Goal: Task Accomplishment & Management: Complete application form

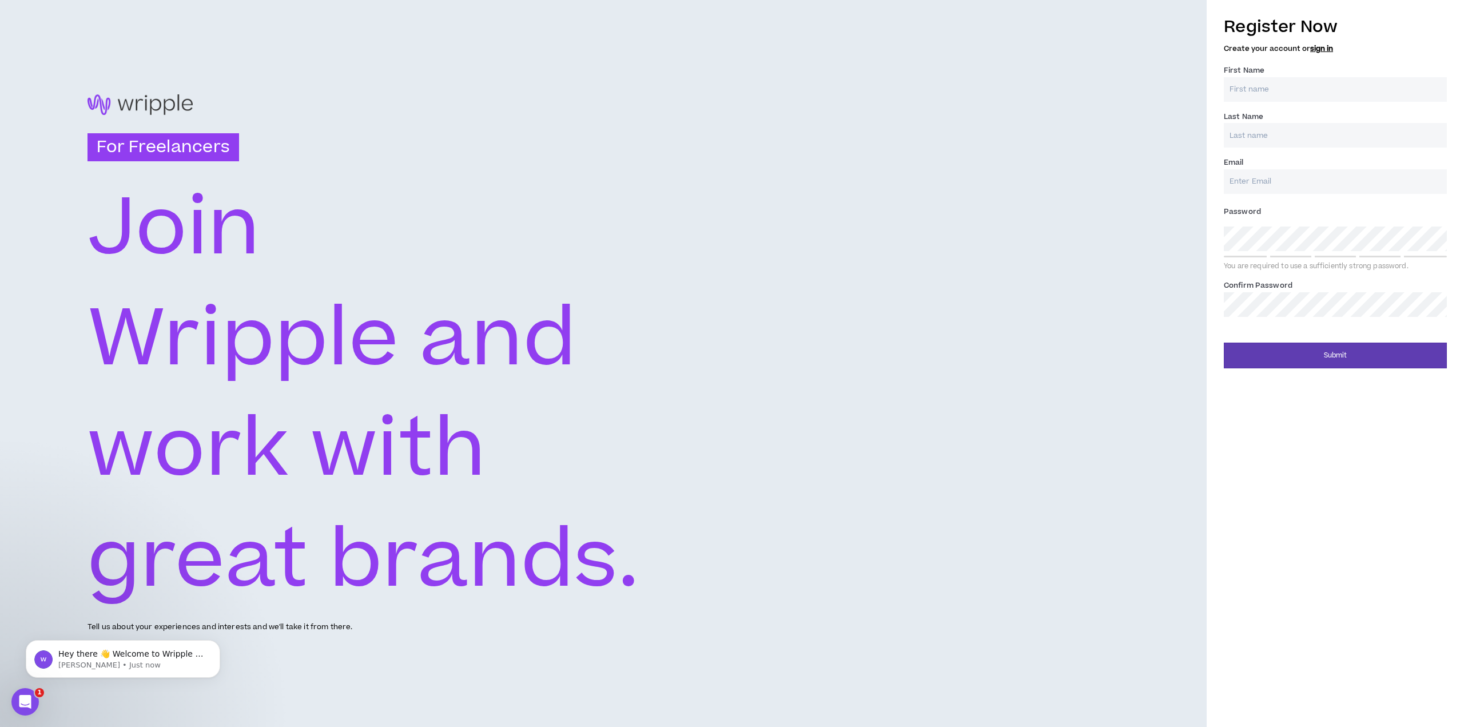
click at [941, 162] on div "For Freelancers [PERSON_NAME] and work with great brands. Tell us about your ex…" at bounding box center [603, 363] width 1206 height 727
click at [1255, 190] on input "Email *" at bounding box center [1334, 181] width 223 height 25
type input "[EMAIL_ADDRESS][DOMAIN_NAME]"
type input "[PERSON_NAME]"
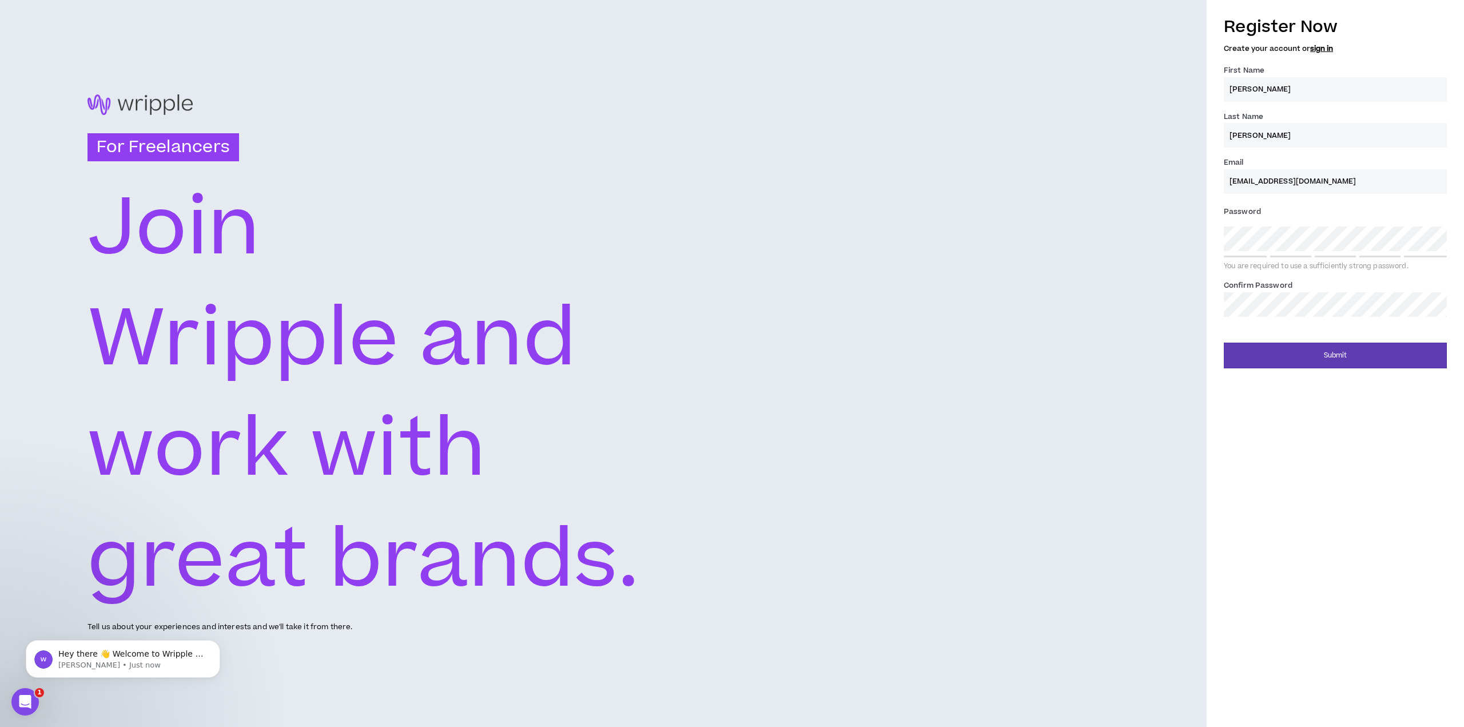
type input "[PERSON_NAME]"
drag, startPoint x: 1309, startPoint y: 88, endPoint x: 1108, endPoint y: 118, distance: 203.5
click at [1108, 118] on div "For Freelancers [PERSON_NAME] and work with great brands. Tell us about your ex…" at bounding box center [732, 363] width 1464 height 727
click at [1232, 88] on input "[PERSON_NAME]" at bounding box center [1334, 89] width 223 height 25
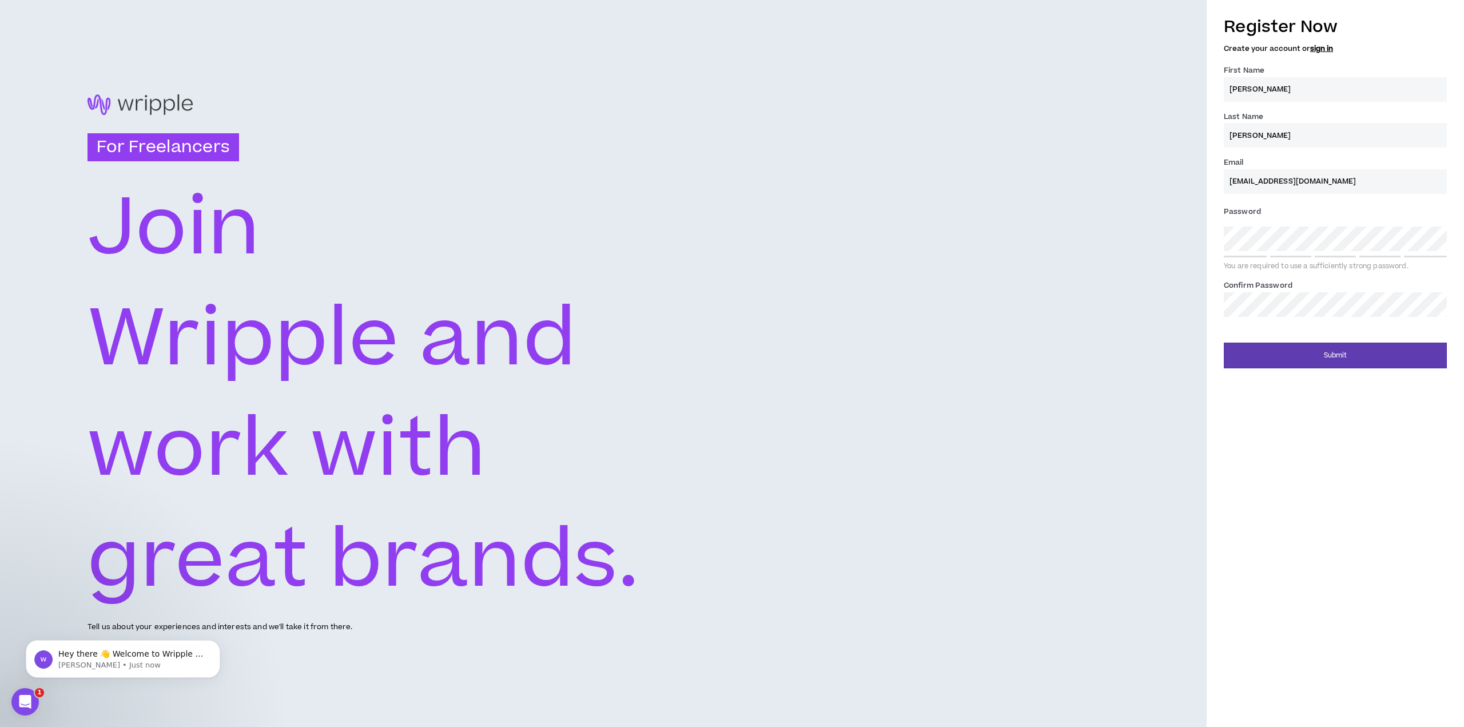
type input "[PERSON_NAME]"
click at [1259, 129] on input "[PERSON_NAME]" at bounding box center [1334, 135] width 223 height 25
type input "M"
drag, startPoint x: 1025, startPoint y: 176, endPoint x: 1252, endPoint y: 183, distance: 227.1
click at [1038, 180] on div "For Freelancers [PERSON_NAME] and work with great brands. Tell us about your ex…" at bounding box center [603, 363] width 1206 height 727
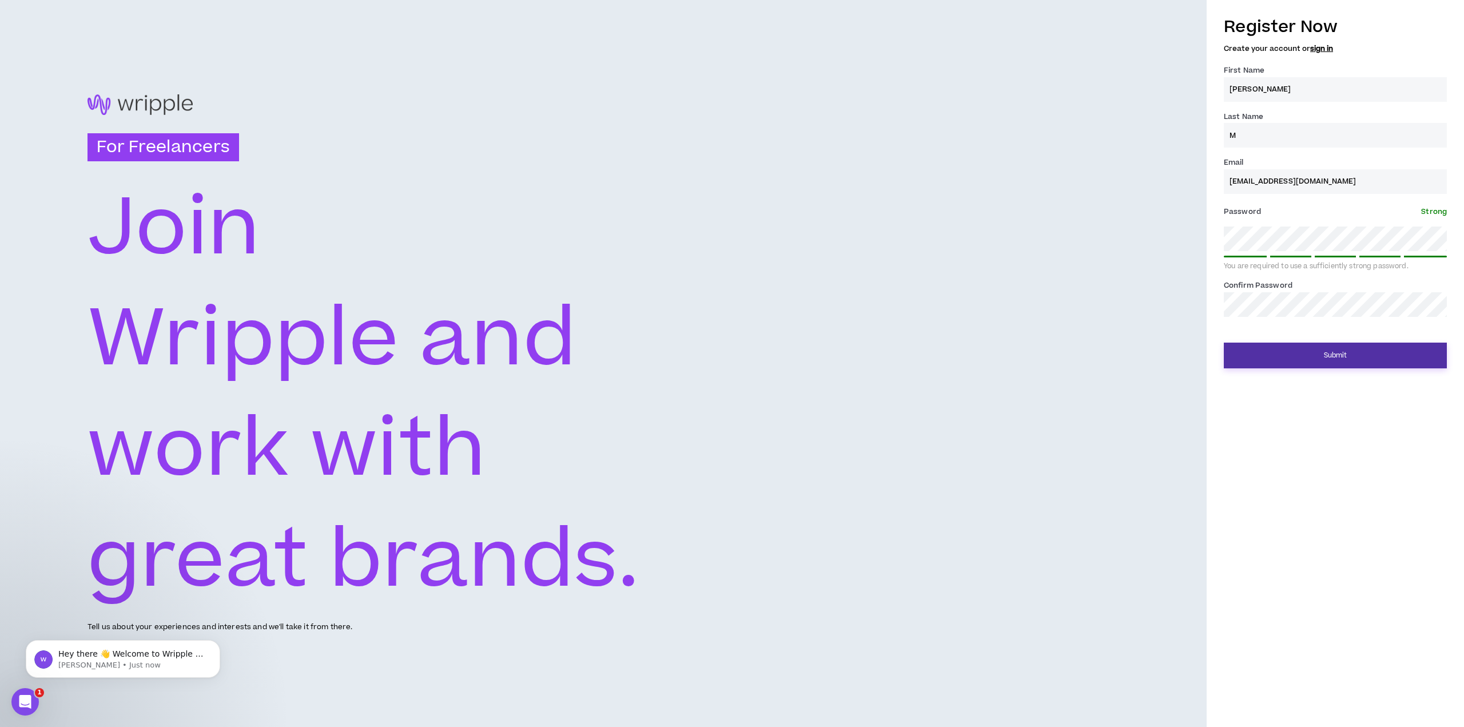
click at [1319, 352] on button "Submit" at bounding box center [1334, 355] width 223 height 26
click at [1189, 370] on div "For Freelancers [PERSON_NAME] and work with great brands. Tell us about your ex…" at bounding box center [603, 363] width 1206 height 727
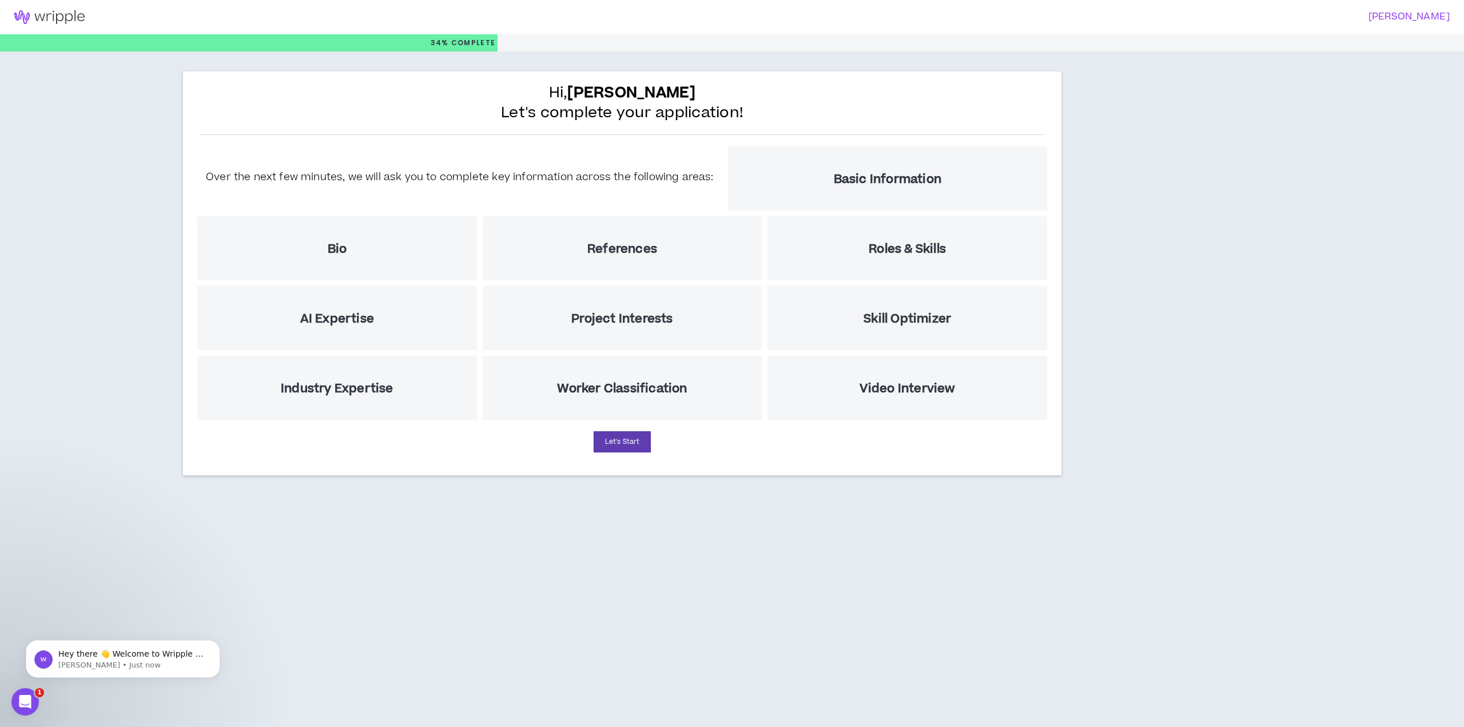
drag, startPoint x: 711, startPoint y: 511, endPoint x: 661, endPoint y: 434, distance: 91.3
click at [709, 510] on div "[PERSON_NAME] 34% Complete Hi, [PERSON_NAME] Let's complete your application! O…" at bounding box center [732, 363] width 1464 height 727
click at [628, 445] on button "Let's Start" at bounding box center [621, 441] width 57 height 21
select select "US"
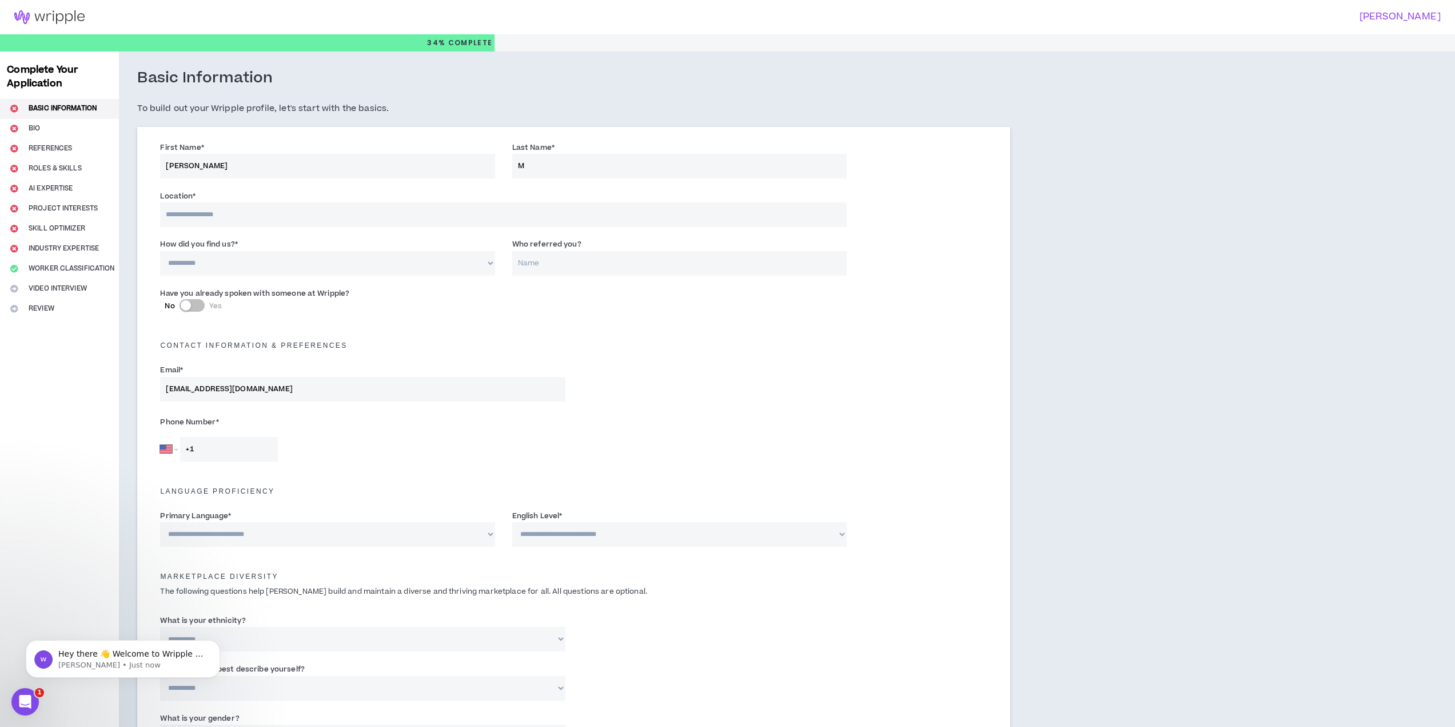
click at [350, 217] on input at bounding box center [503, 214] width 687 height 25
click at [505, 333] on div "Contact Information & preferences" at bounding box center [573, 339] width 844 height 25
click at [418, 466] on div "Phone Number * [GEOGRAPHIC_DATA] [GEOGRAPHIC_DATA] [GEOGRAPHIC_DATA] [GEOGRAPHI…" at bounding box center [573, 440] width 844 height 60
click at [240, 211] on input at bounding box center [503, 214] width 687 height 25
type input "*****"
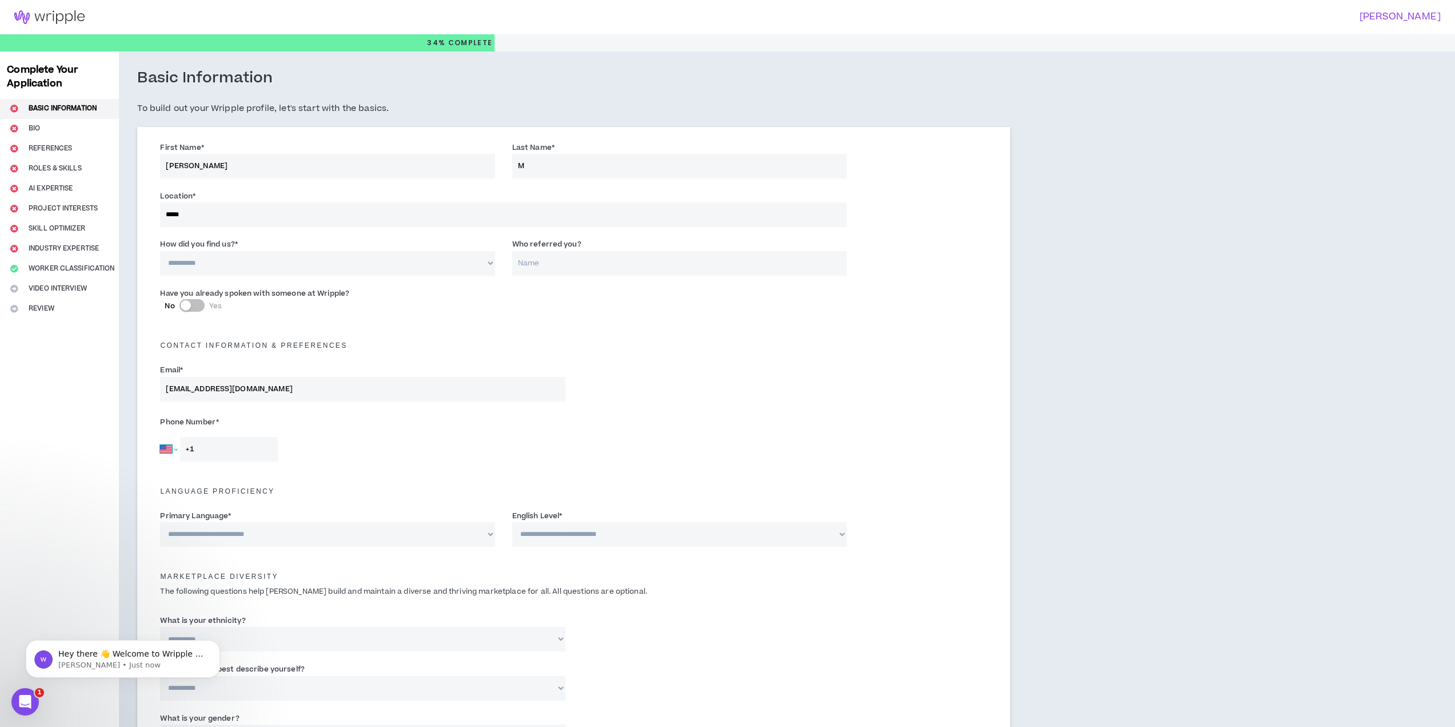
select select "RU"
click at [236, 458] on input "+7" at bounding box center [229, 449] width 98 height 25
type input "[PHONE_NUMBER]"
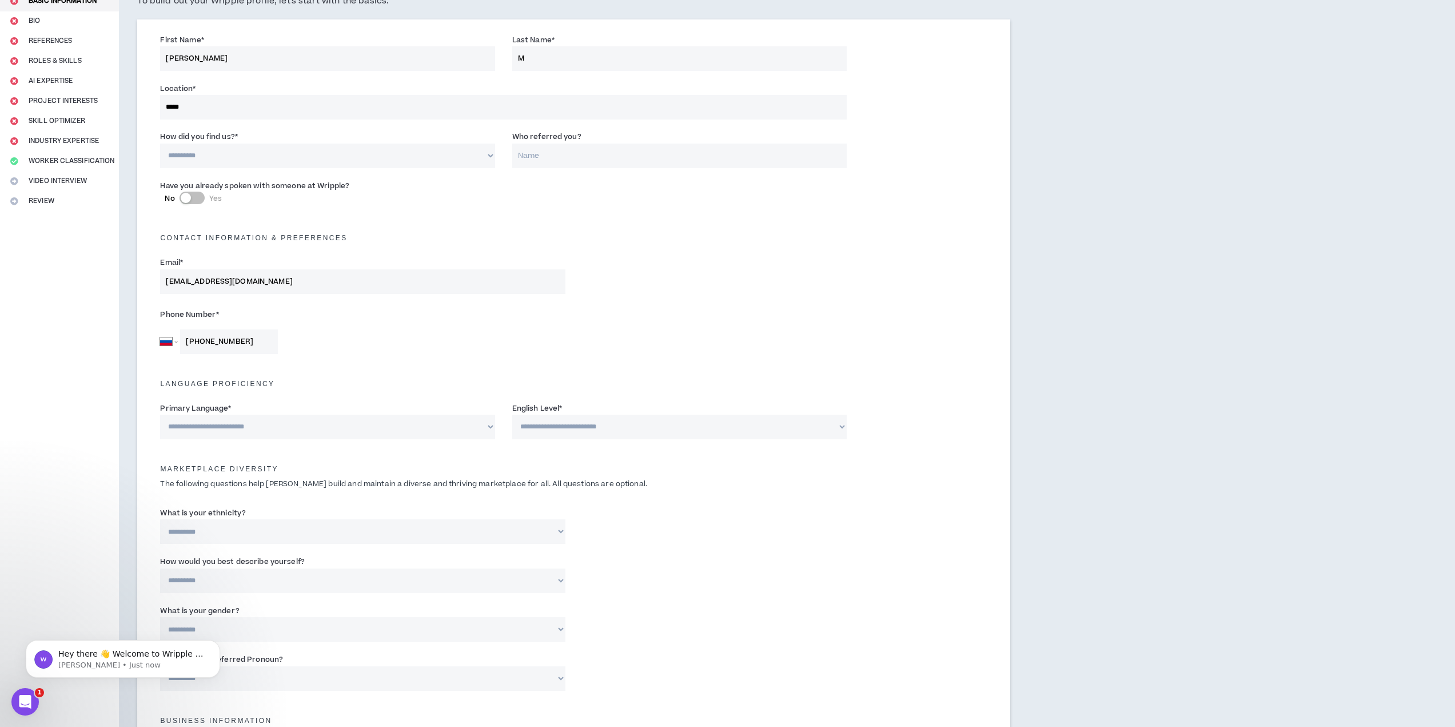
scroll to position [172, 0]
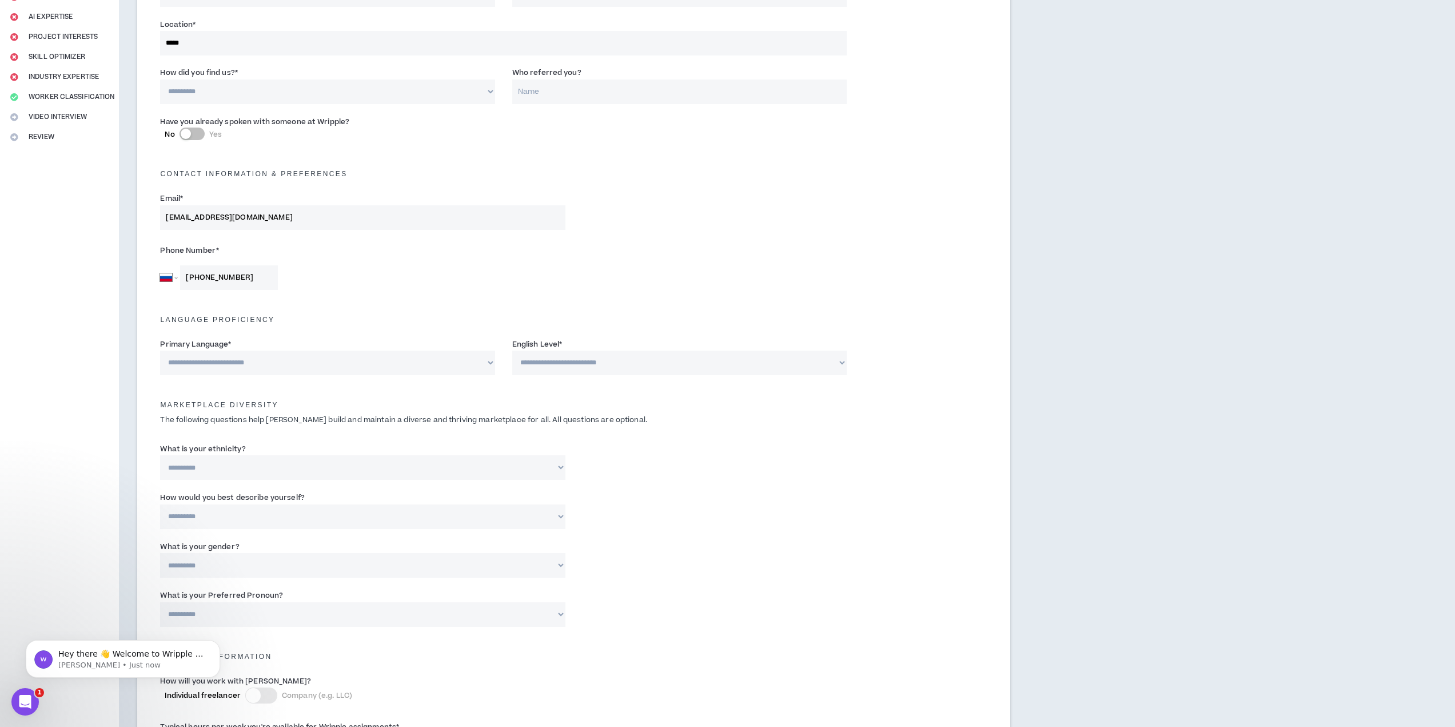
click at [415, 370] on select "**********" at bounding box center [327, 362] width 334 height 25
click at [290, 357] on select "**********" at bounding box center [327, 362] width 334 height 25
click at [299, 365] on select "**********" at bounding box center [327, 362] width 334 height 25
select select "*******"
click at [160, 350] on select "**********" at bounding box center [327, 362] width 334 height 25
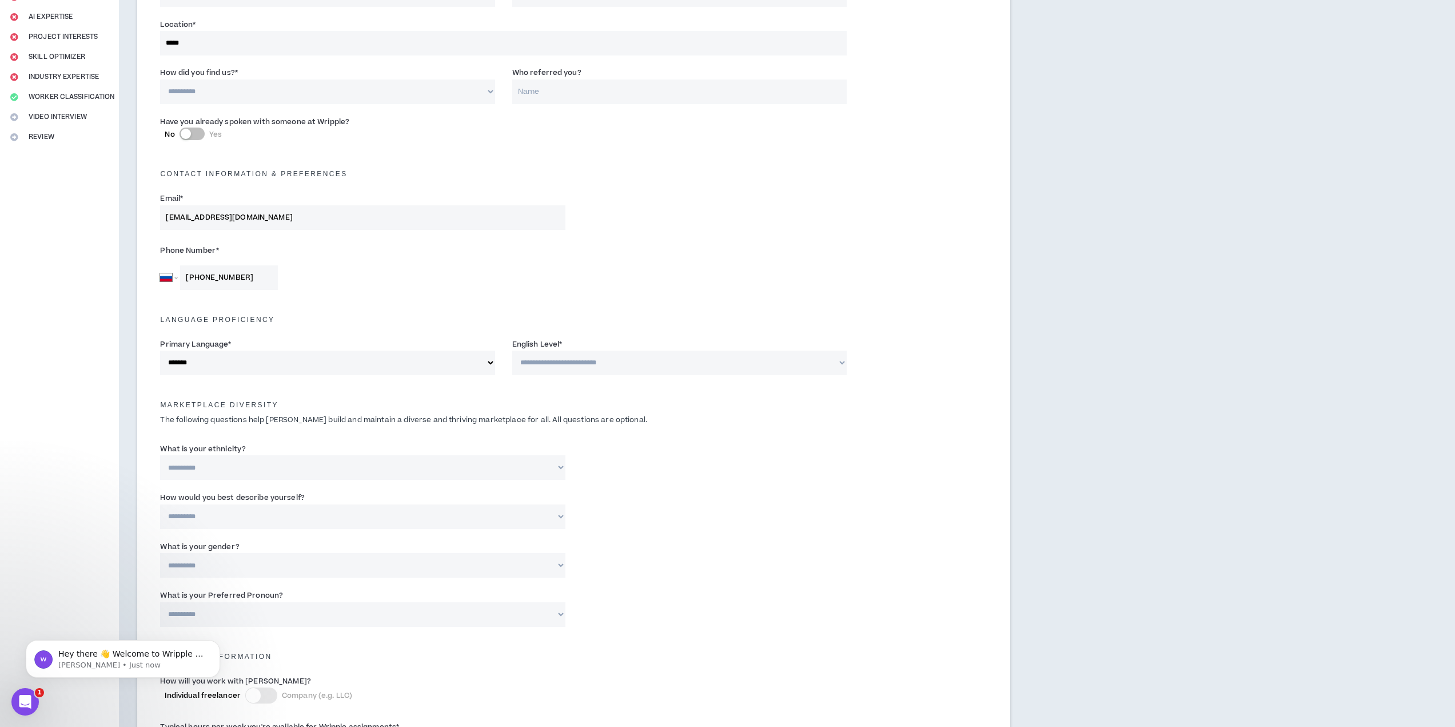
click at [639, 368] on select "**********" at bounding box center [679, 362] width 334 height 25
select select "*"
click at [512, 350] on select "**********" at bounding box center [679, 362] width 334 height 25
click at [549, 419] on p "The following questions help [PERSON_NAME] build and maintain a diverse and thr…" at bounding box center [573, 419] width 844 height 11
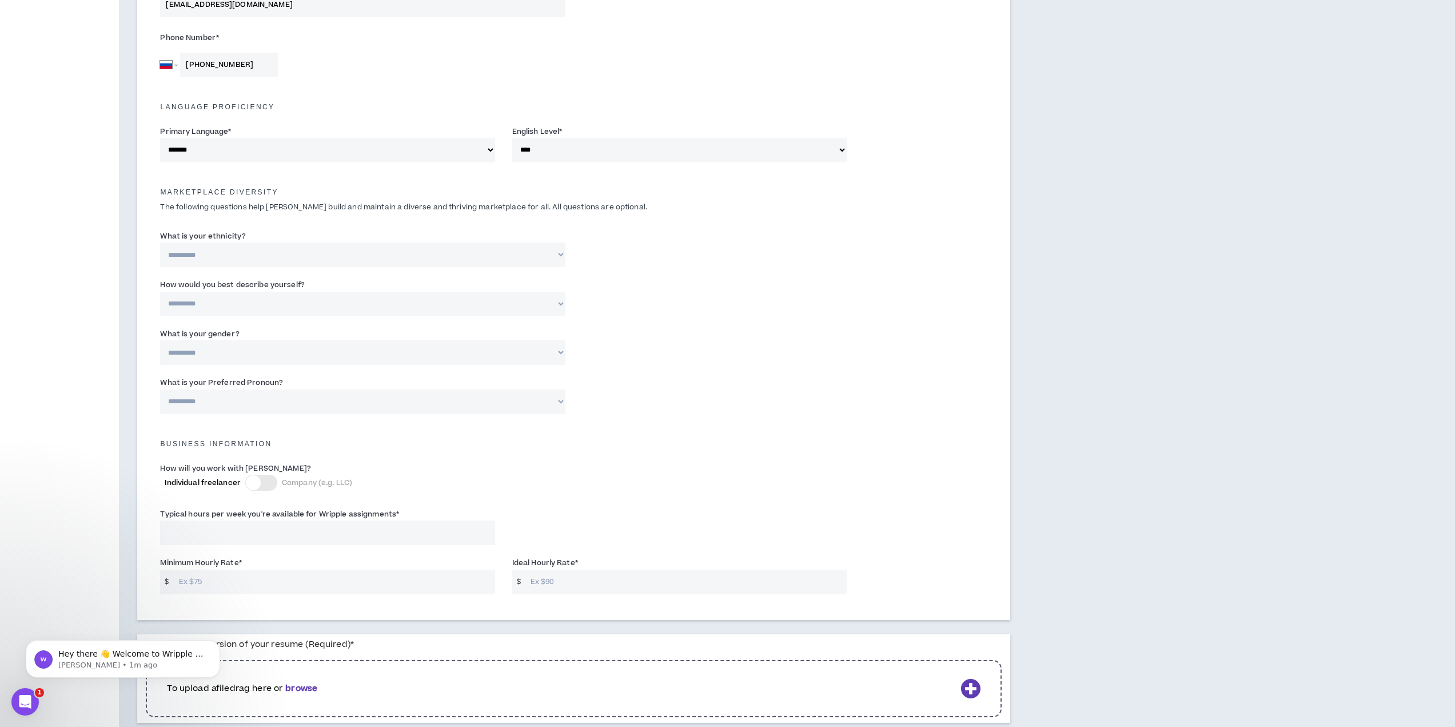
scroll to position [457, 0]
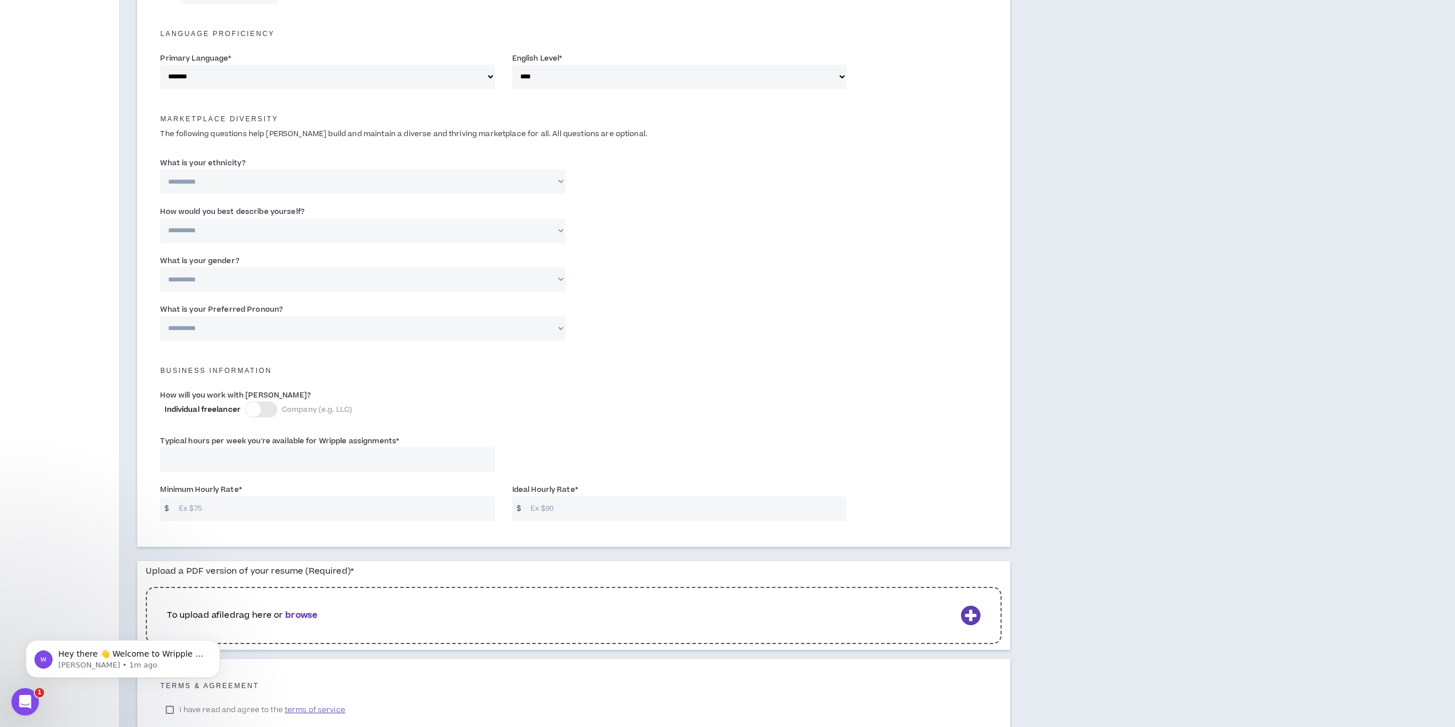
click at [256, 505] on input "Minimum Hourly Rate *" at bounding box center [334, 508] width 322 height 25
type input "4"
click at [585, 503] on input "Ideal Hourly Rate *" at bounding box center [686, 508] width 322 height 25
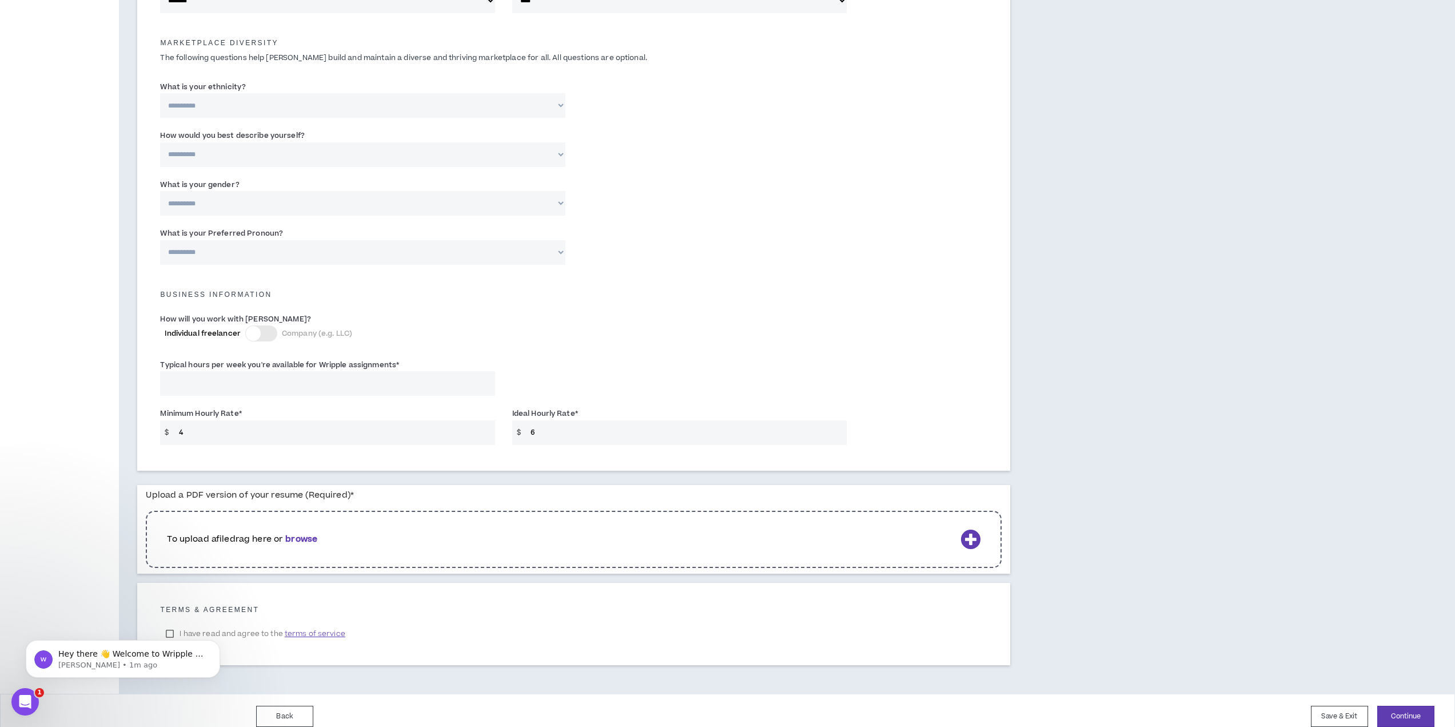
scroll to position [545, 0]
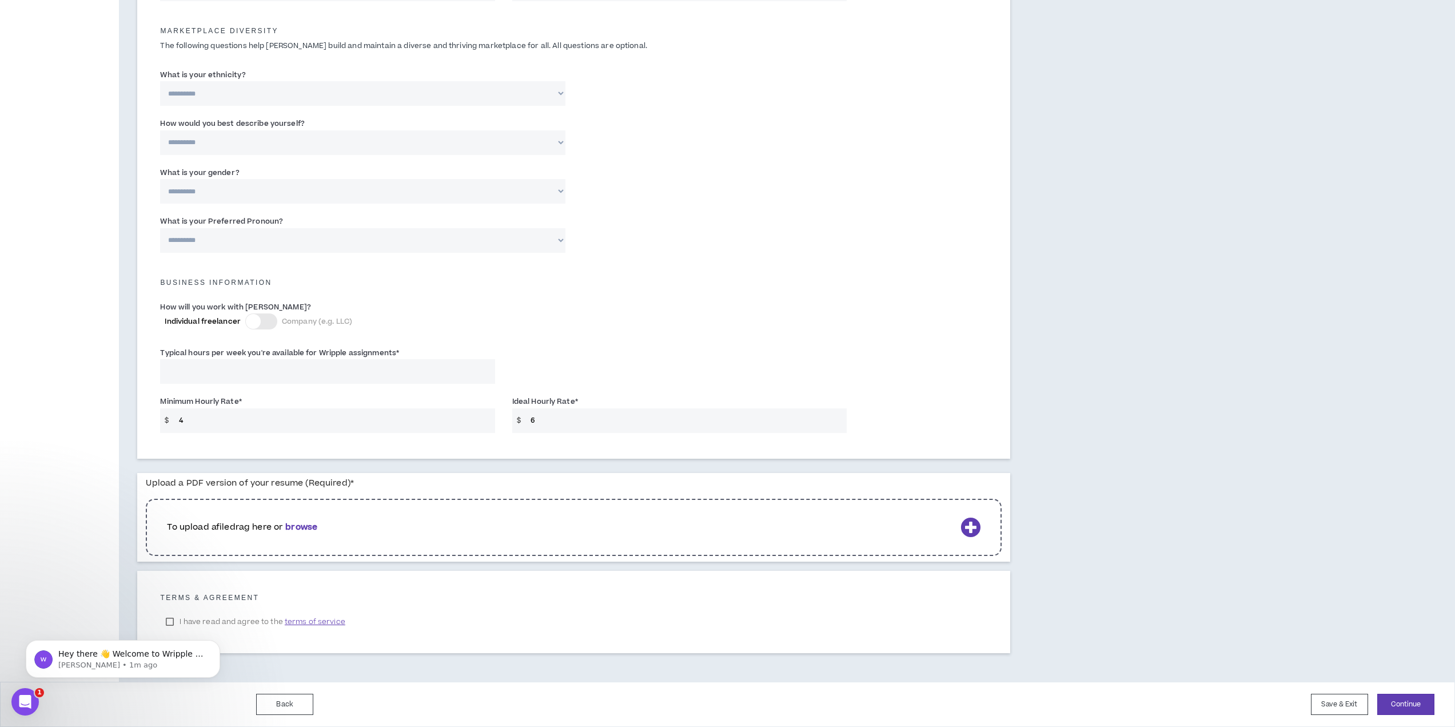
type input "6"
click at [184, 624] on body "Hey there 👋 Welcome to Wripple 🙌 Take a look around! If you have any questions,…" at bounding box center [123, 655] width 220 height 71
drag, startPoint x: 171, startPoint y: 621, endPoint x: 258, endPoint y: 1275, distance: 660.3
click at [171, 621] on body "Hey there 👋 Welcome to Wripple 🙌 Take a look around! If you have any questions,…" at bounding box center [123, 655] width 220 height 71
drag, startPoint x: 176, startPoint y: 620, endPoint x: 196, endPoint y: 623, distance: 20.1
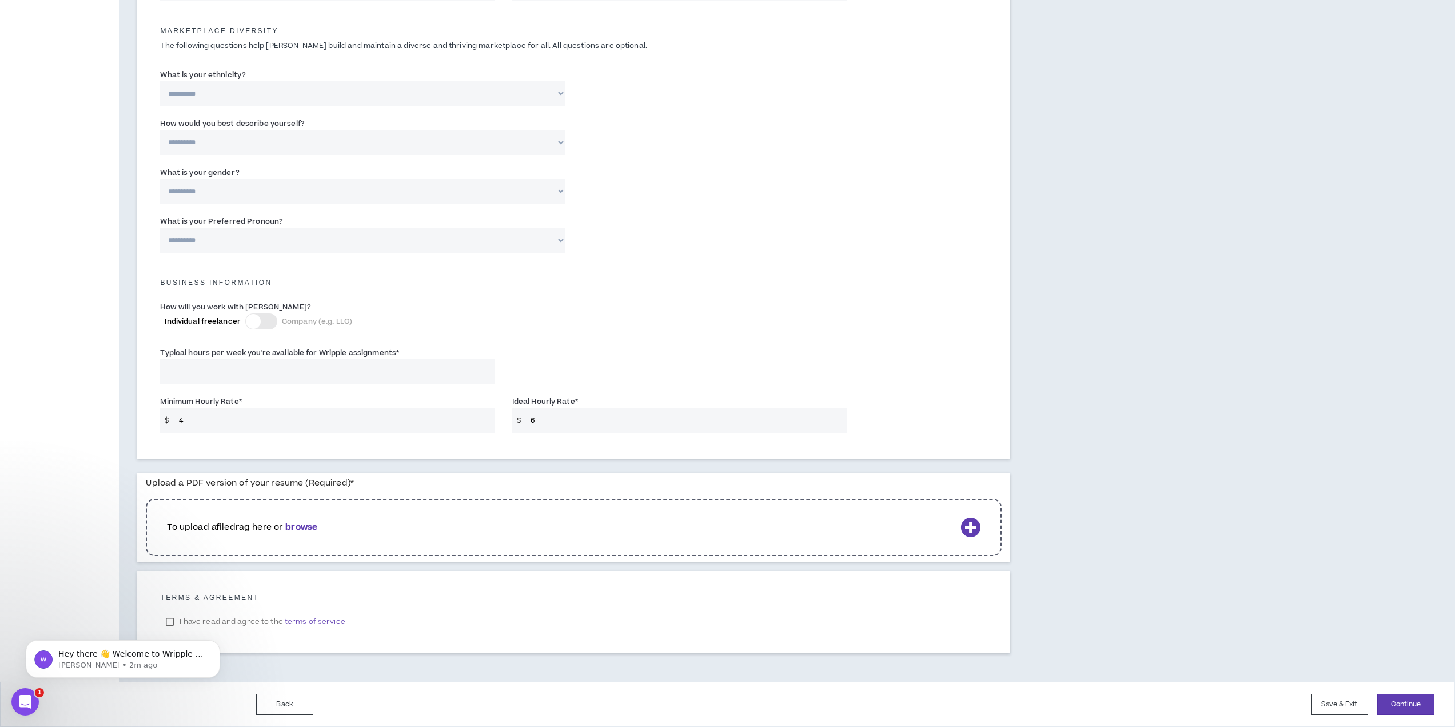
click at [192, 623] on div "Hey there 👋 Welcome to Wripple 🙌 Take a look around! If you have any questions,…" at bounding box center [123, 606] width 210 height 143
click at [1405, 701] on button "Continue" at bounding box center [1405, 703] width 57 height 21
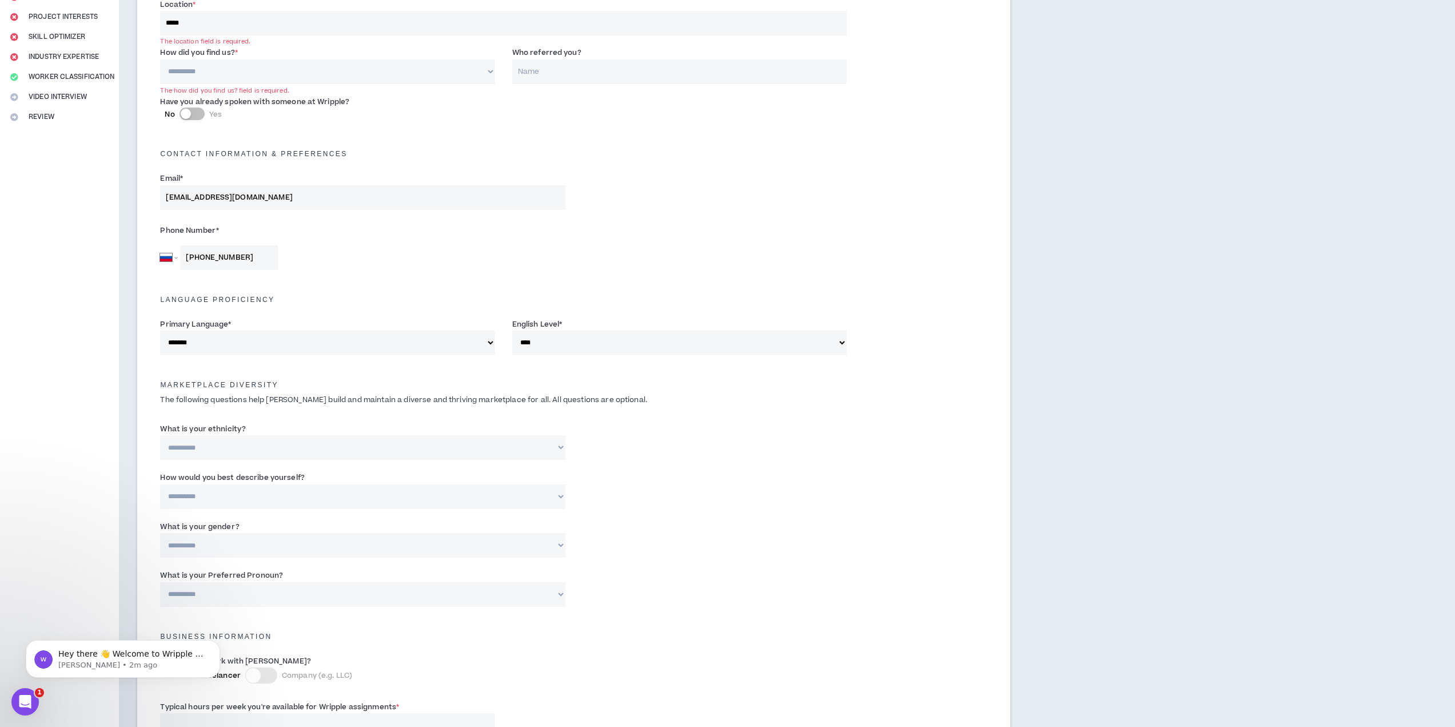
scroll to position [190, 0]
click at [245, 75] on select "**********" at bounding box center [327, 73] width 334 height 25
select select "*"
click at [160, 61] on select "**********" at bounding box center [327, 73] width 334 height 25
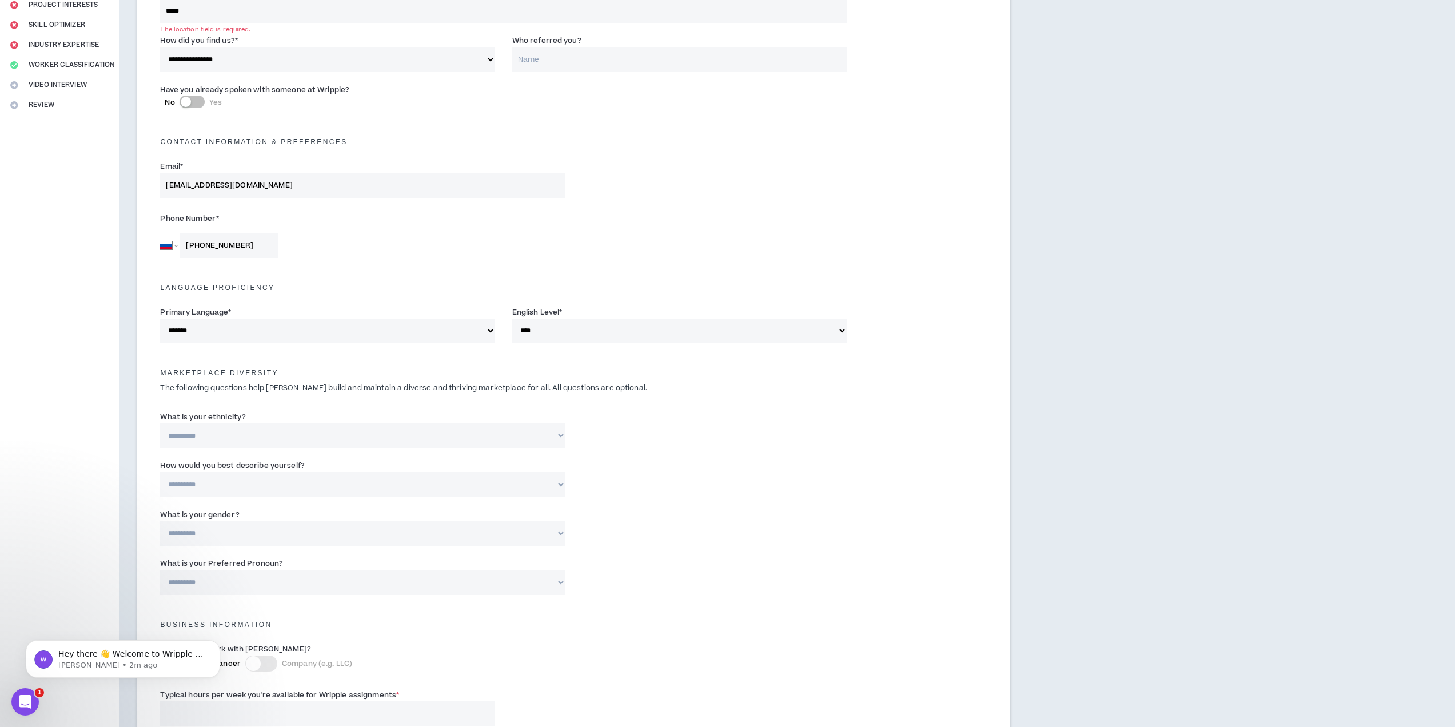
scroll to position [202, 0]
click at [246, 8] on input "*****" at bounding box center [503, 12] width 687 height 25
drag, startPoint x: 241, startPoint y: 22, endPoint x: 179, endPoint y: 18, distance: 62.5
click at [179, 18] on input "*****" at bounding box center [503, 12] width 687 height 25
click at [185, 15] on input "*****" at bounding box center [503, 12] width 687 height 25
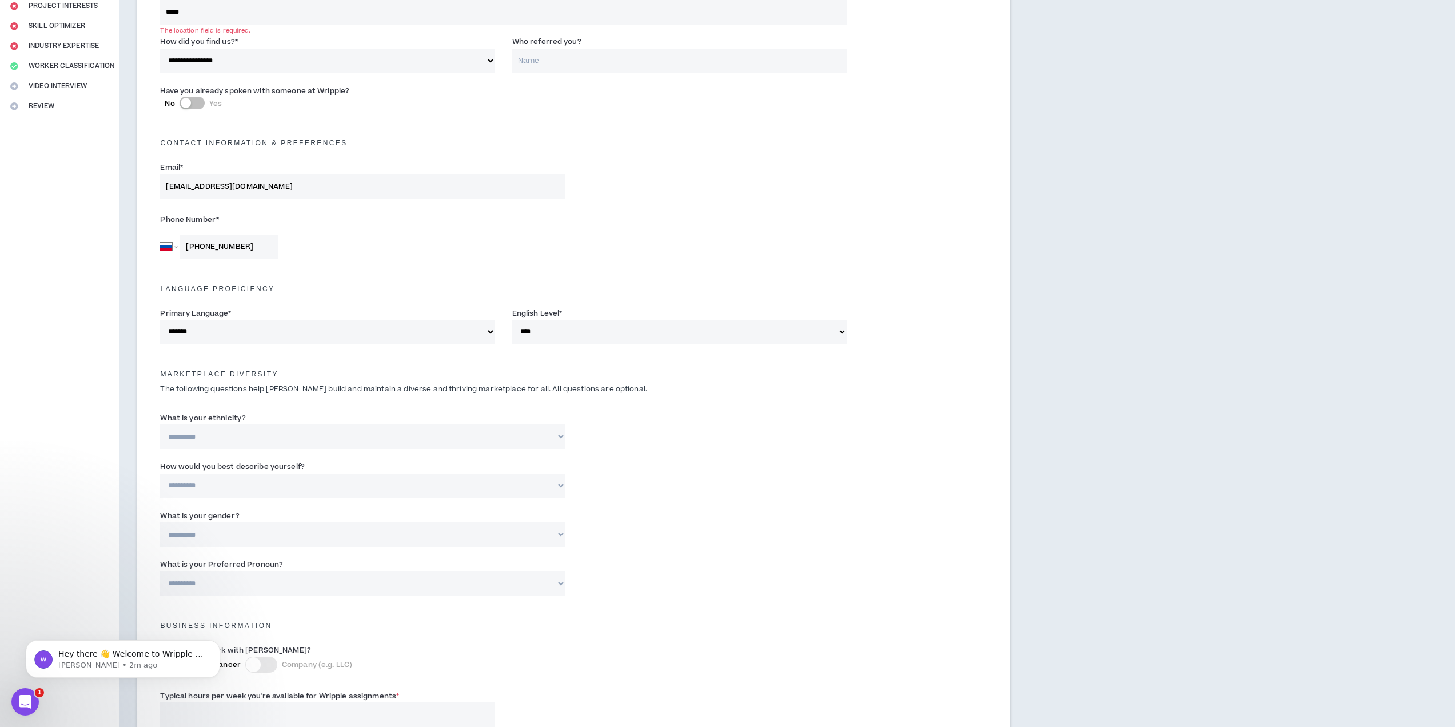
drag, startPoint x: 194, startPoint y: 11, endPoint x: 131, endPoint y: 26, distance: 65.3
click at [131, 26] on div "**********" at bounding box center [574, 436] width 910 height 1175
type input "*"
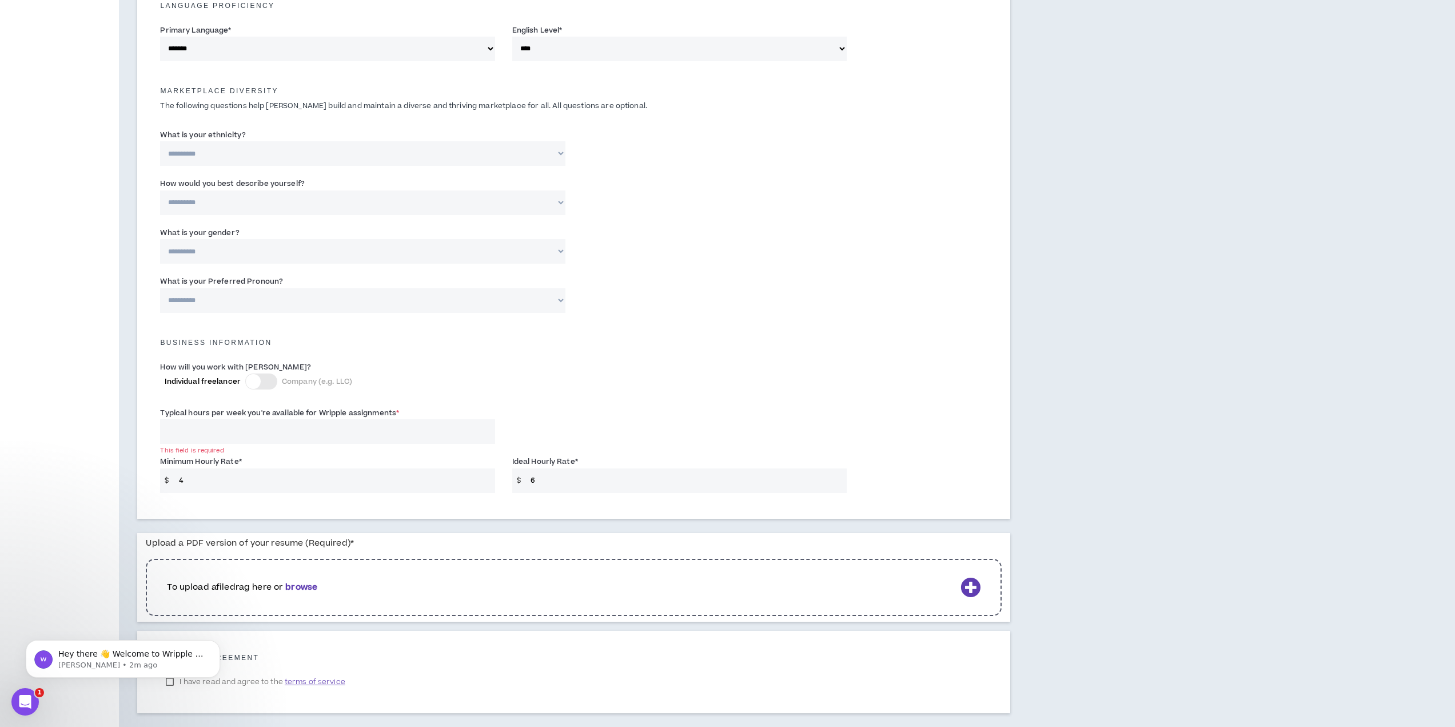
scroll to position [547, 0]
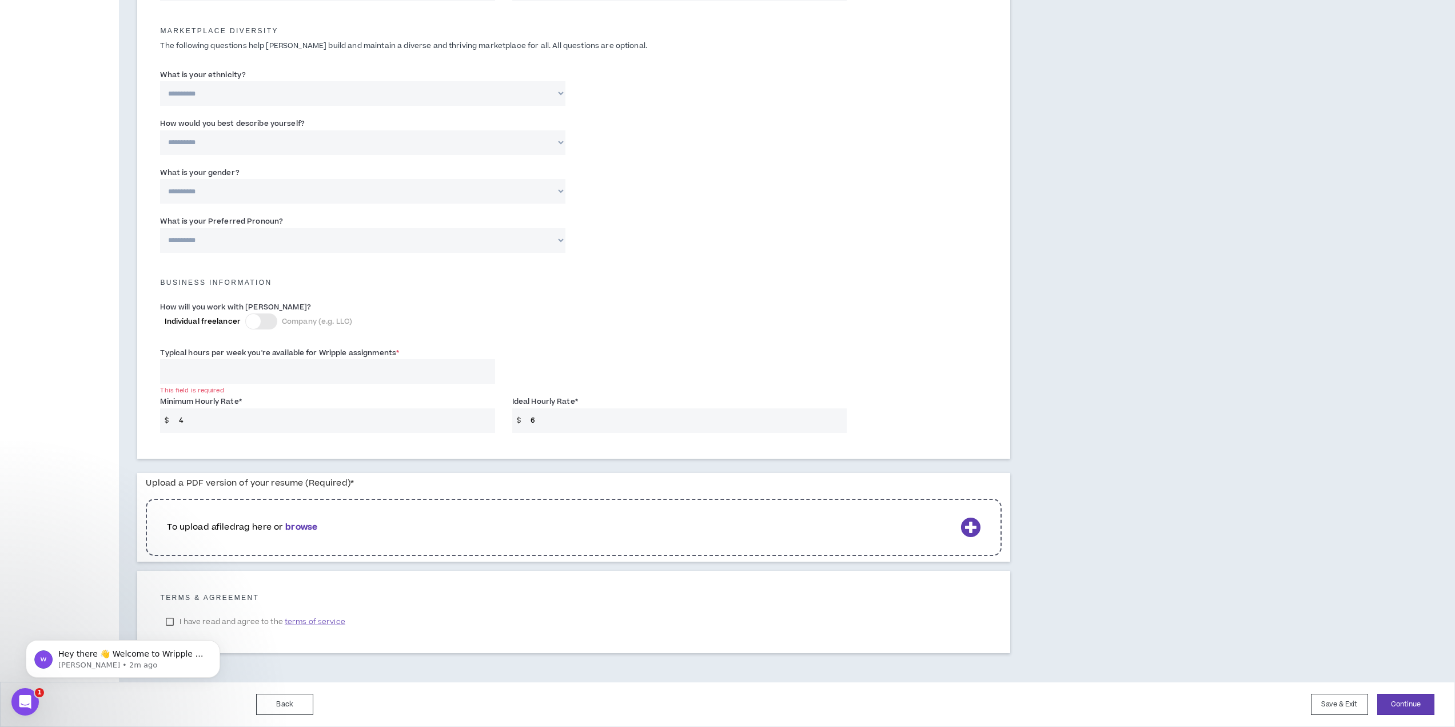
click at [230, 384] on input "Typical hours per week you're available for Wripple assignments *" at bounding box center [327, 371] width 334 height 25
type input "4"
click at [68, 422] on div "Complete Your Application Basic Information Bio References Roles & Skills AI Ex…" at bounding box center [59, 93] width 119 height 1177
click at [1415, 707] on button "Continue" at bounding box center [1405, 703] width 57 height 21
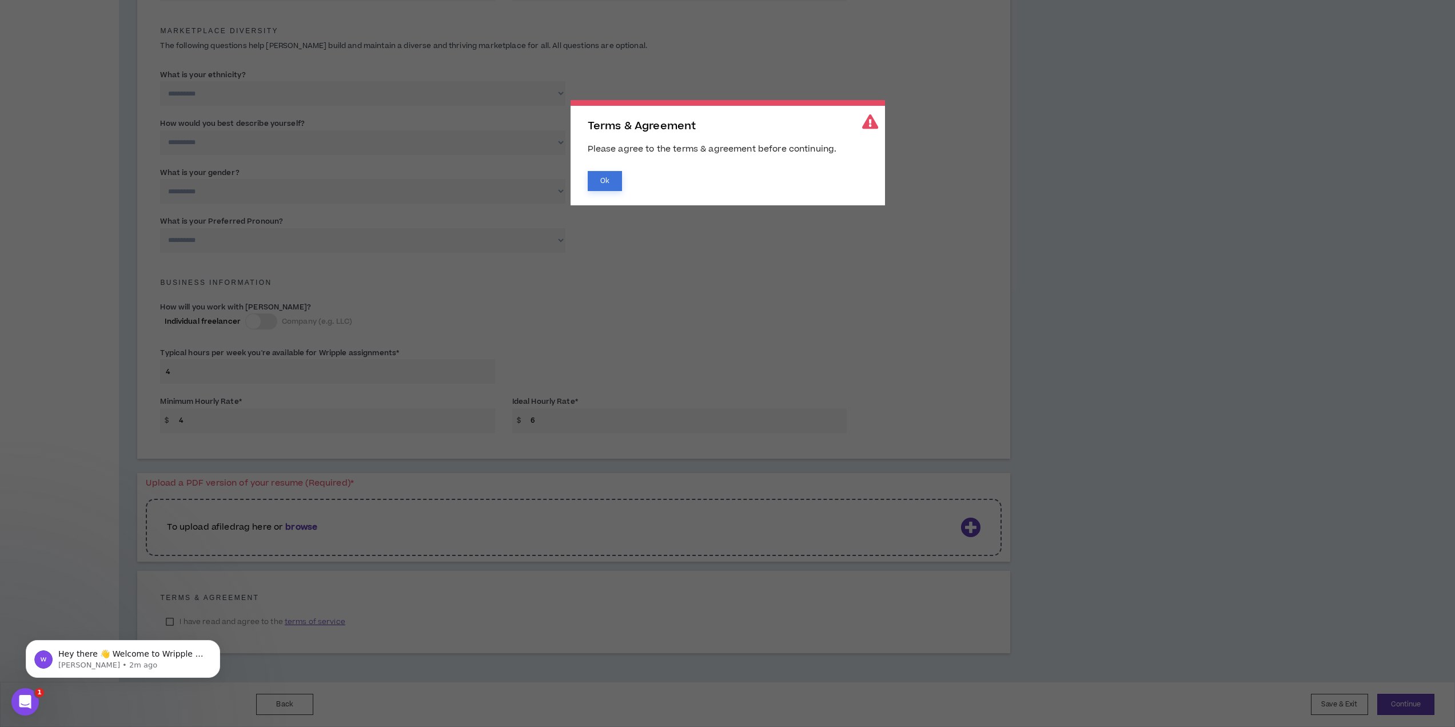
click at [604, 173] on button "Ok" at bounding box center [605, 181] width 34 height 20
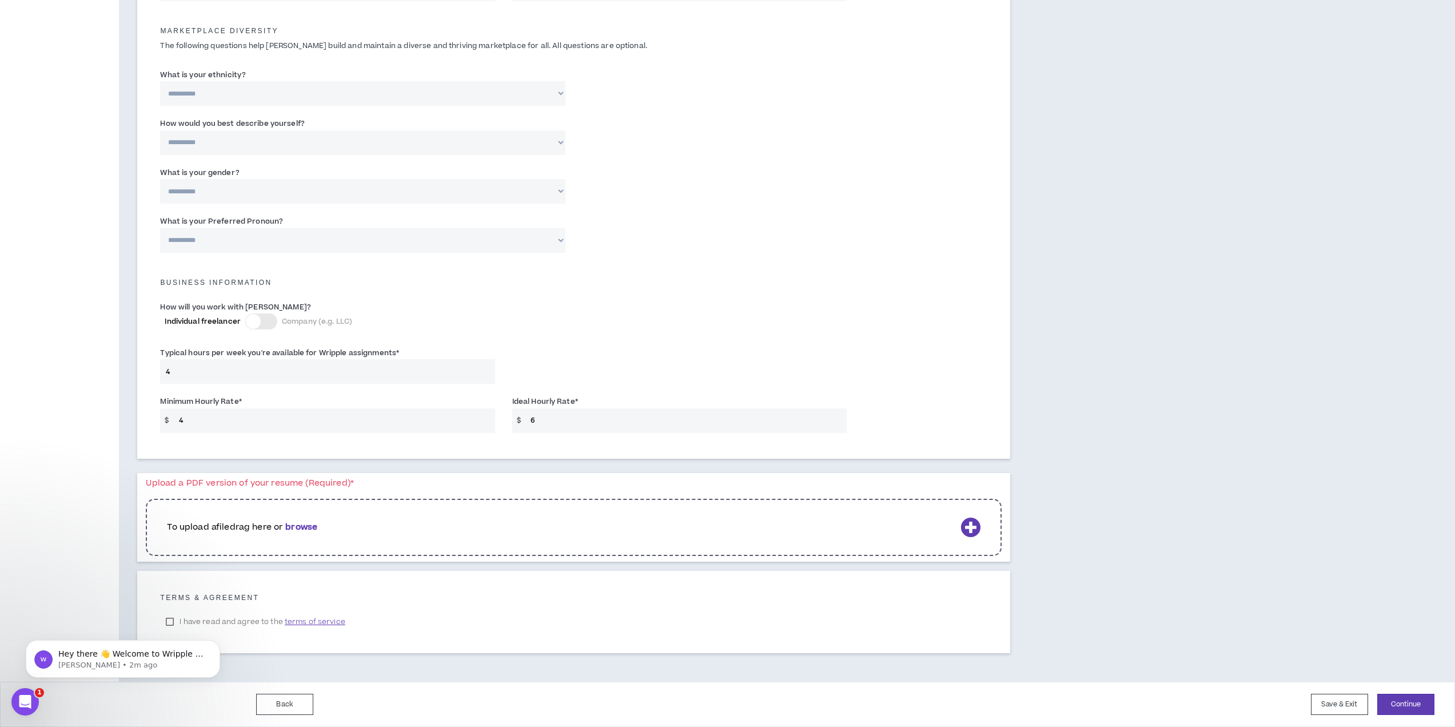
click at [405, 535] on div "To upload a file drag here or browse" at bounding box center [574, 527] width 856 height 57
click at [186, 629] on body "Hey there 👋 Welcome to Wripple 🙌 Take a look around! If you have any questions,…" at bounding box center [123, 655] width 220 height 71
drag, startPoint x: 168, startPoint y: 624, endPoint x: 324, endPoint y: 1199, distance: 595.9
click at [168, 624] on body "Hey there 👋 Welcome to Wripple 🙌 Take a look around! If you have any questions,…" at bounding box center [123, 655] width 220 height 71
